Goal: Check status: Check status

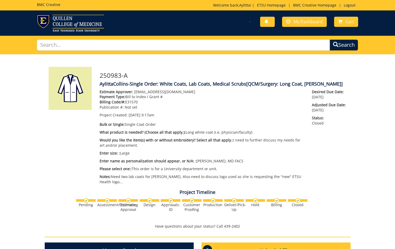
scroll to position [404, 0]
click at [299, 20] on span "My Dashboard" at bounding box center [307, 22] width 29 height 6
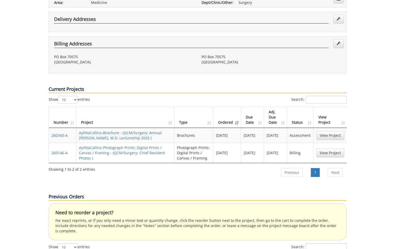
scroll to position [157, 0]
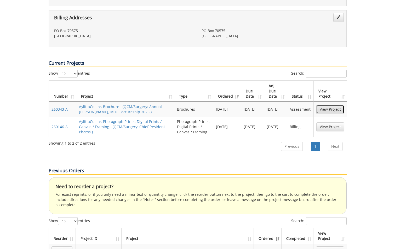
click at [334, 105] on link "View Project" at bounding box center [330, 109] width 28 height 9
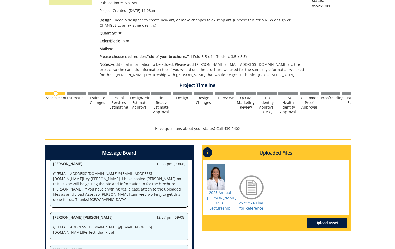
scroll to position [131, 0]
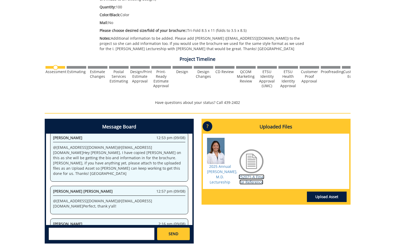
click at [255, 185] on link "252071-A Final for Reference" at bounding box center [252, 180] width 26 height 10
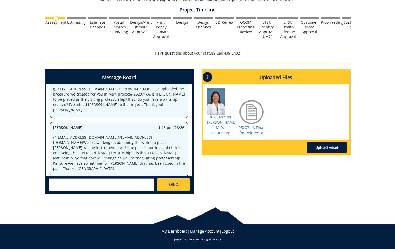
scroll to position [0, 0]
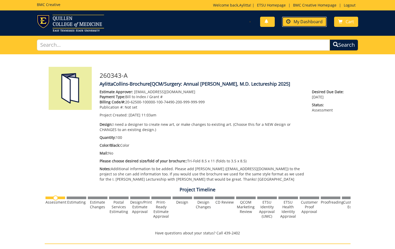
click at [304, 23] on span "My Dashboard" at bounding box center [307, 22] width 29 height 6
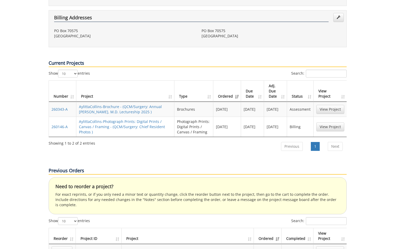
scroll to position [235, 0]
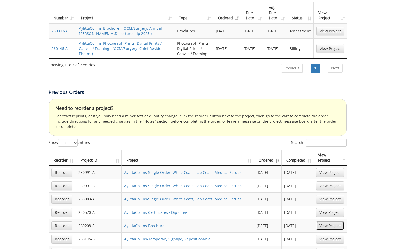
click at [332, 222] on link "View Project" at bounding box center [330, 226] width 28 height 9
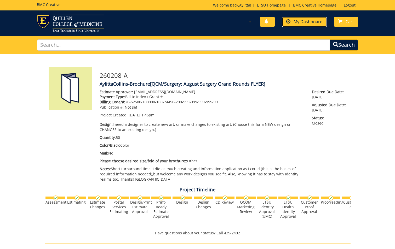
click at [307, 22] on span "My Dashboard" at bounding box center [307, 22] width 29 height 6
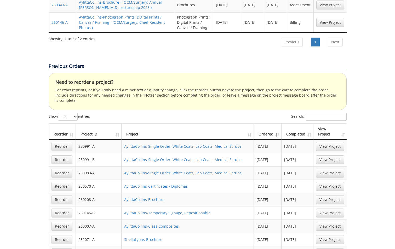
scroll to position [287, 0]
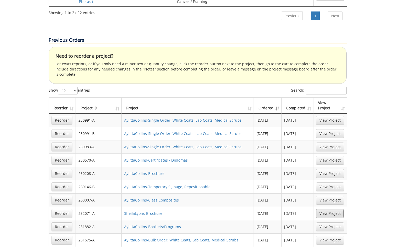
click at [333, 209] on link "View Project" at bounding box center [330, 213] width 28 height 9
